Goal: Task Accomplishment & Management: Manage account settings

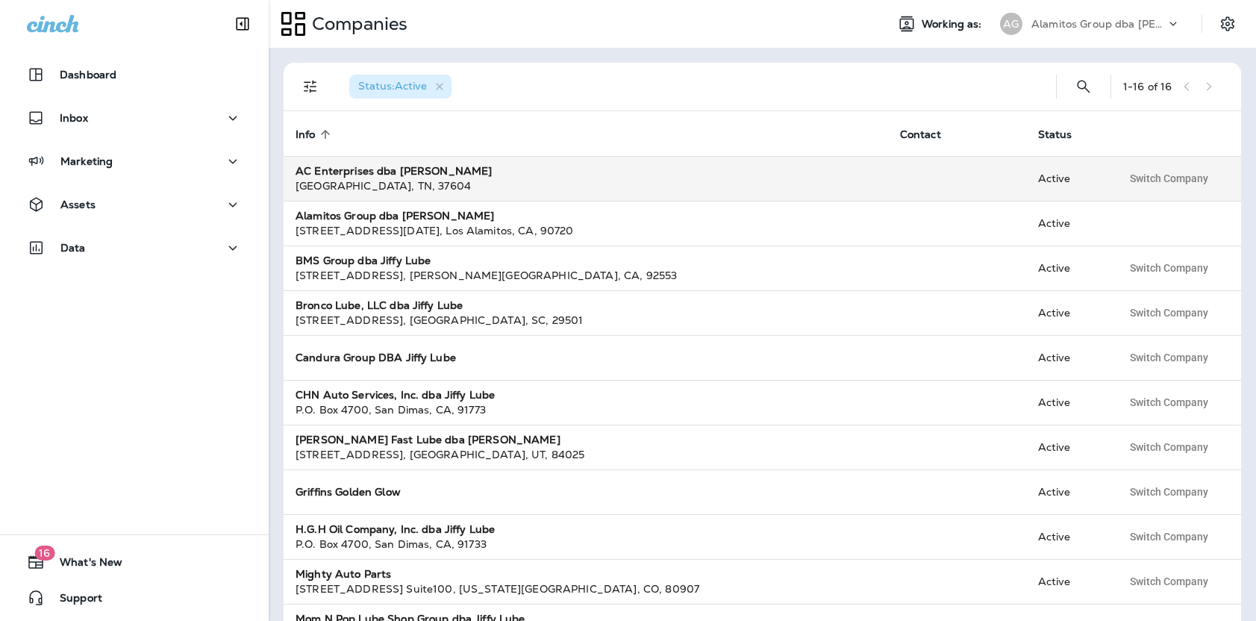
click at [584, 185] on div "[GEOGRAPHIC_DATA] , 37604" at bounding box center [585, 185] width 581 height 15
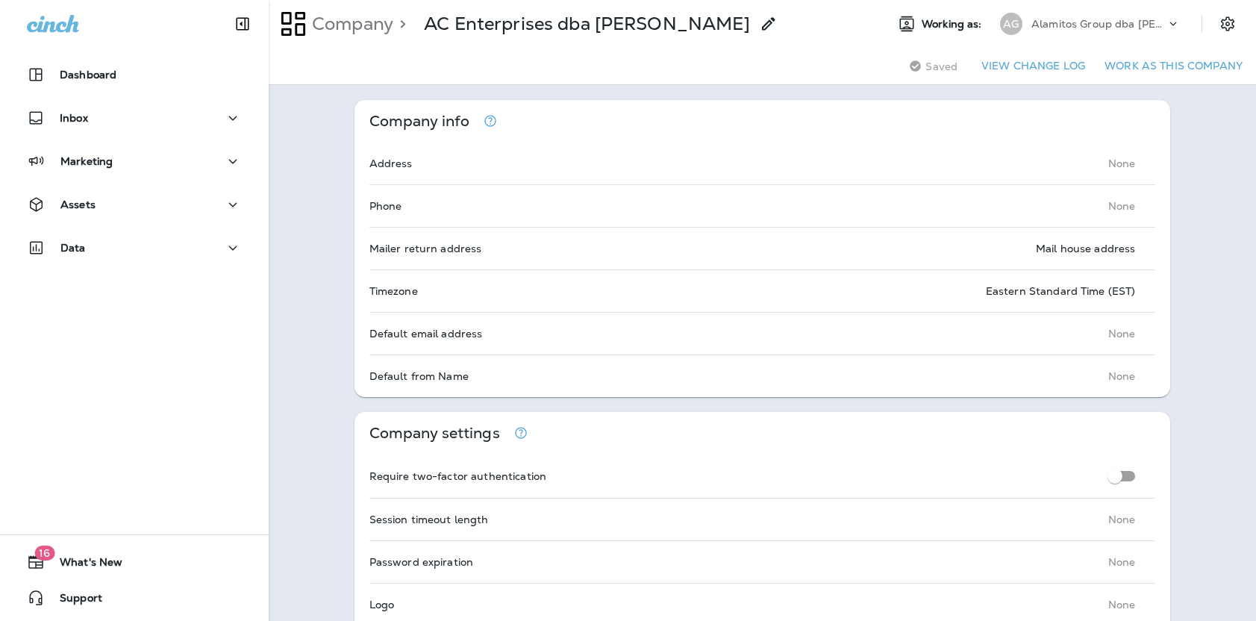
click at [1142, 66] on button "Work as this company" at bounding box center [1173, 65] width 150 height 23
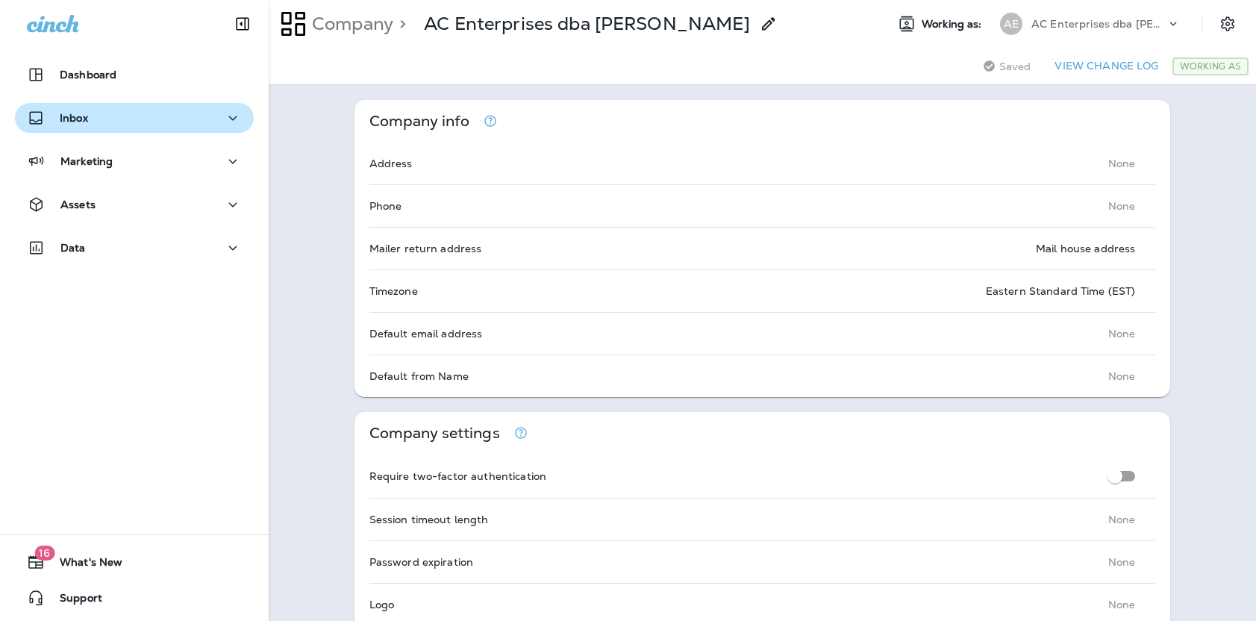
click at [93, 113] on div "Inbox" at bounding box center [134, 118] width 215 height 19
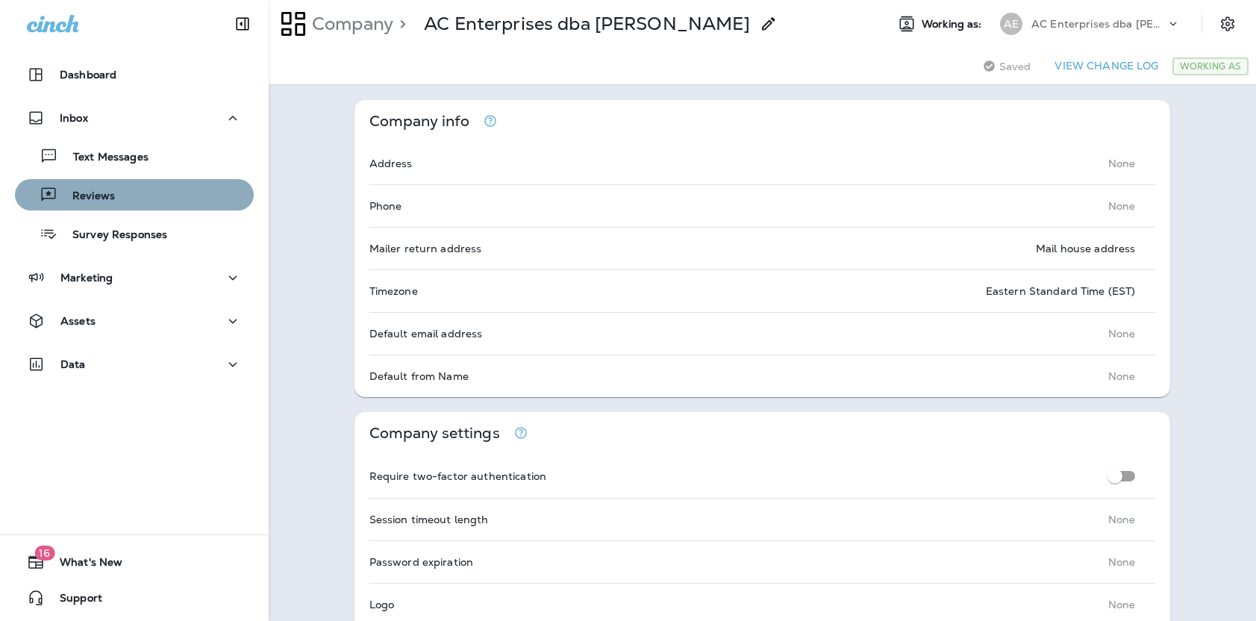
click at [108, 193] on p "Reviews" at bounding box center [85, 197] width 57 height 14
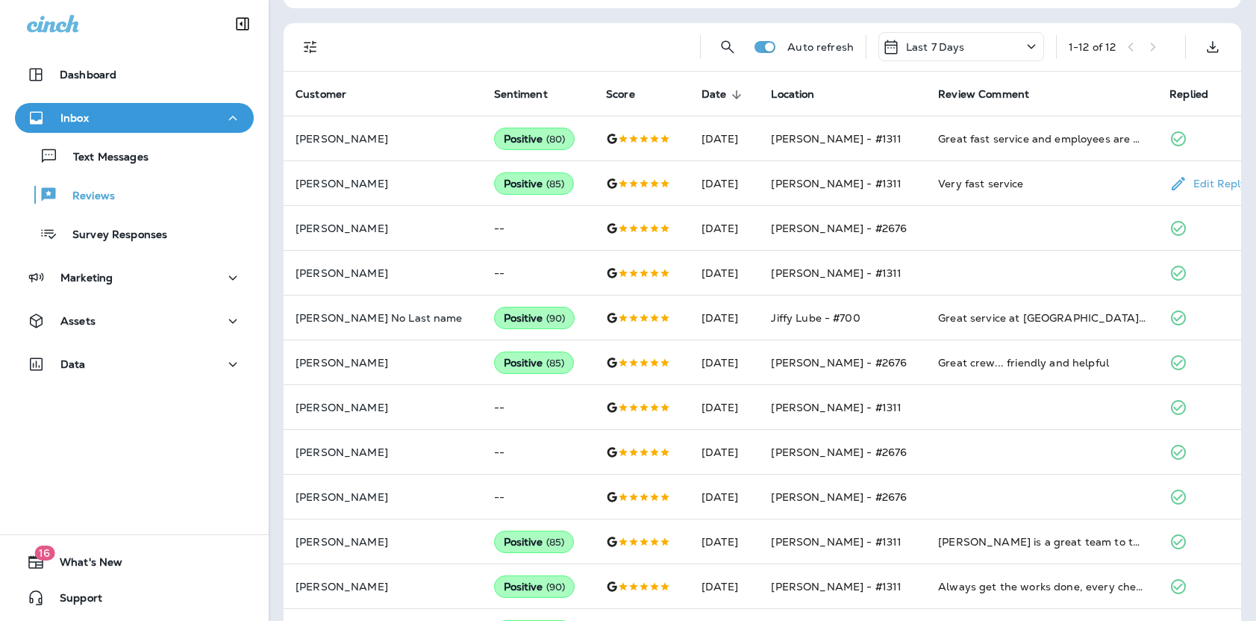
scroll to position [351, 0]
